Goal: Information Seeking & Learning: Learn about a topic

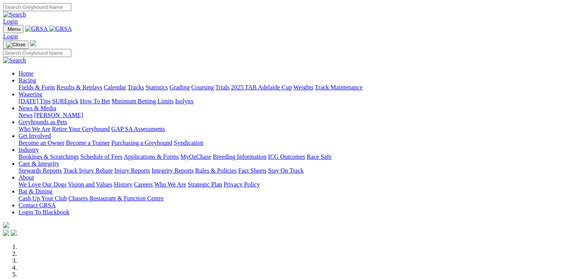
scroll to position [232, 0]
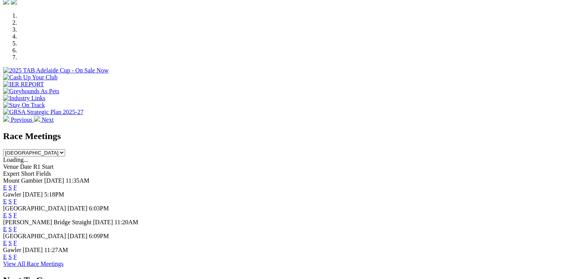
click at [17, 198] on link "F" at bounding box center [15, 201] width 3 height 7
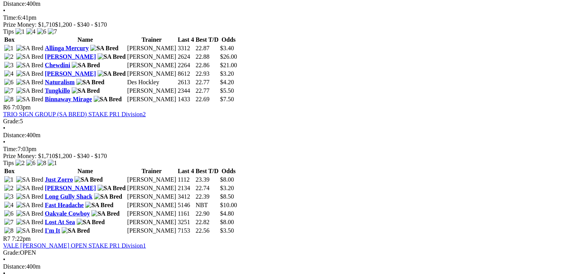
scroll to position [888, 0]
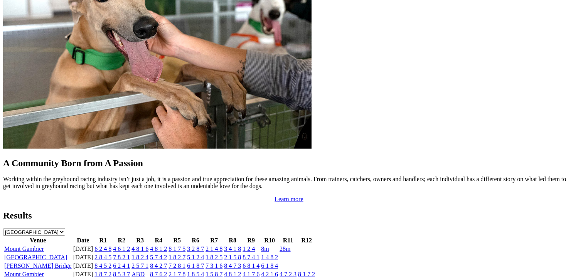
scroll to position [656, 0]
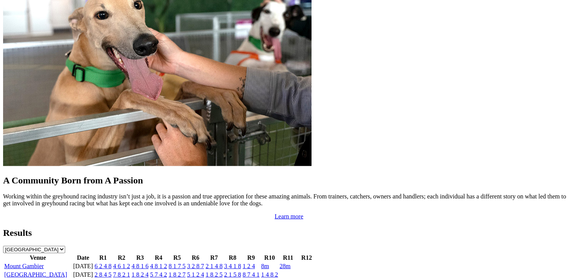
click at [44, 263] on link "Mount Gambier" at bounding box center [24, 266] width 40 height 7
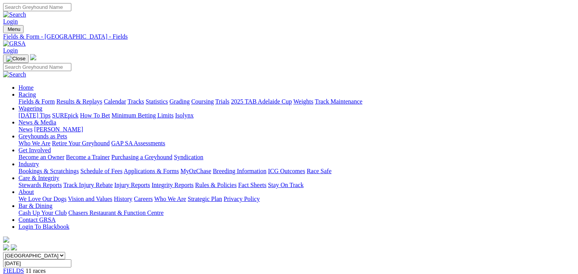
click at [102, 98] on link "Results & Replays" at bounding box center [79, 101] width 46 height 7
click at [10, 273] on span "R1" at bounding box center [6, 277] width 7 height 7
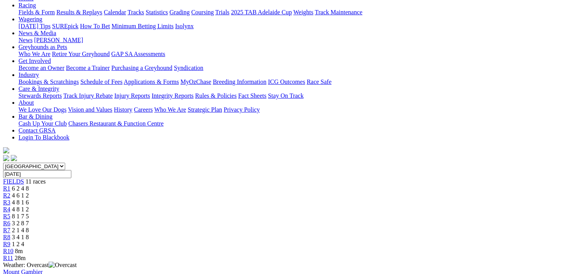
scroll to position [77, 0]
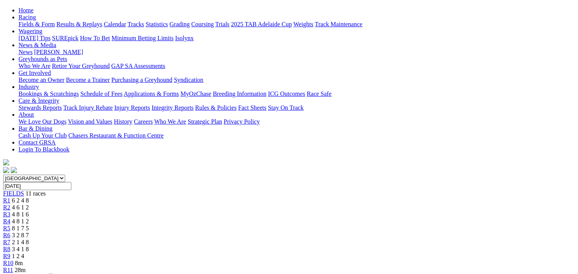
click at [10, 204] on span "R2" at bounding box center [6, 207] width 7 height 7
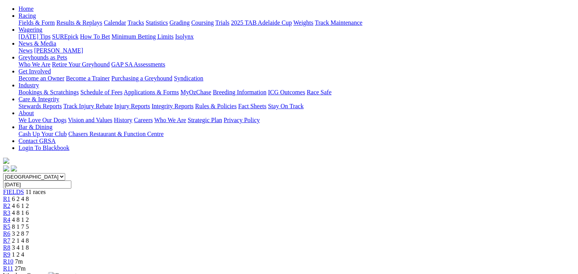
scroll to position [77, 0]
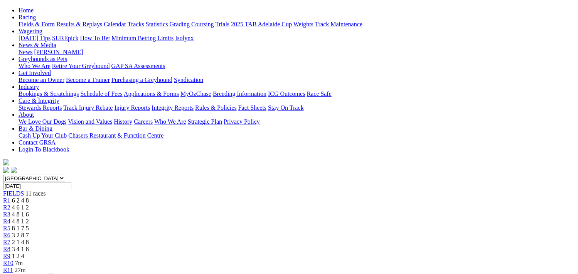
click at [10, 211] on span "R3" at bounding box center [6, 214] width 7 height 7
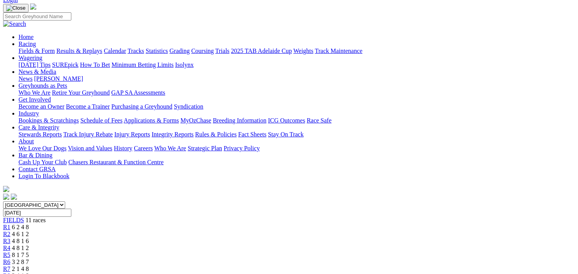
scroll to position [39, 0]
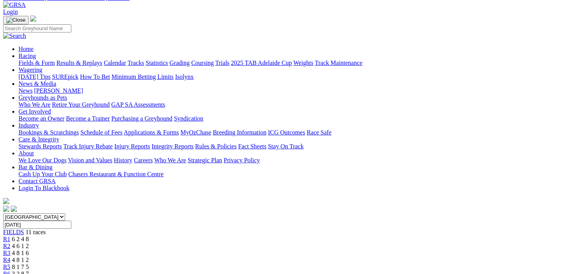
click at [10, 256] on span "R4" at bounding box center [6, 259] width 7 height 7
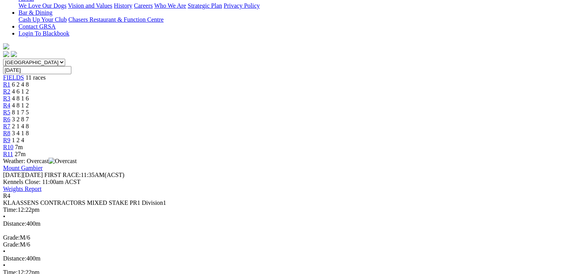
scroll to position [39, 0]
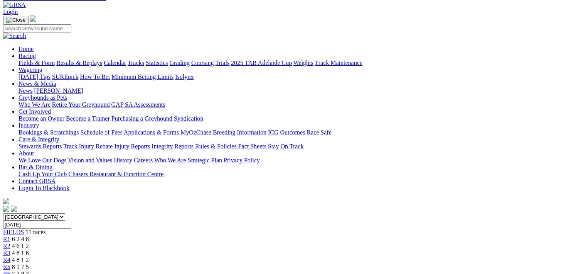
click at [10, 263] on span "R5" at bounding box center [6, 266] width 7 height 7
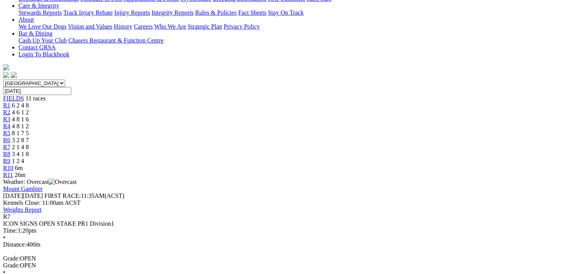
scroll to position [77, 0]
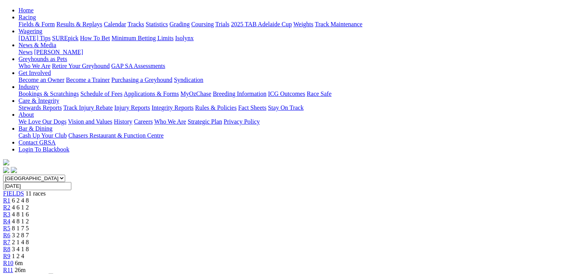
click at [10, 245] on span "R8" at bounding box center [6, 248] width 7 height 7
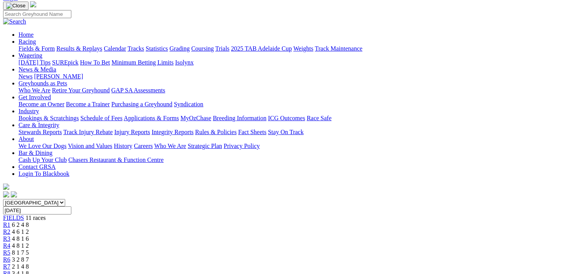
scroll to position [39, 0]
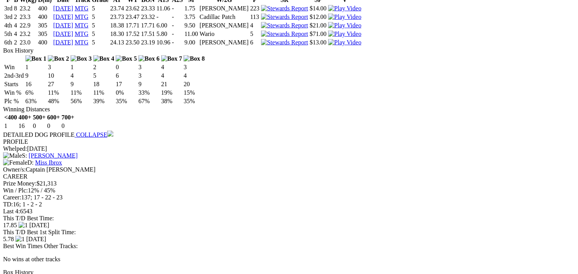
scroll to position [695, 0]
